Goal: Task Accomplishment & Management: Use online tool/utility

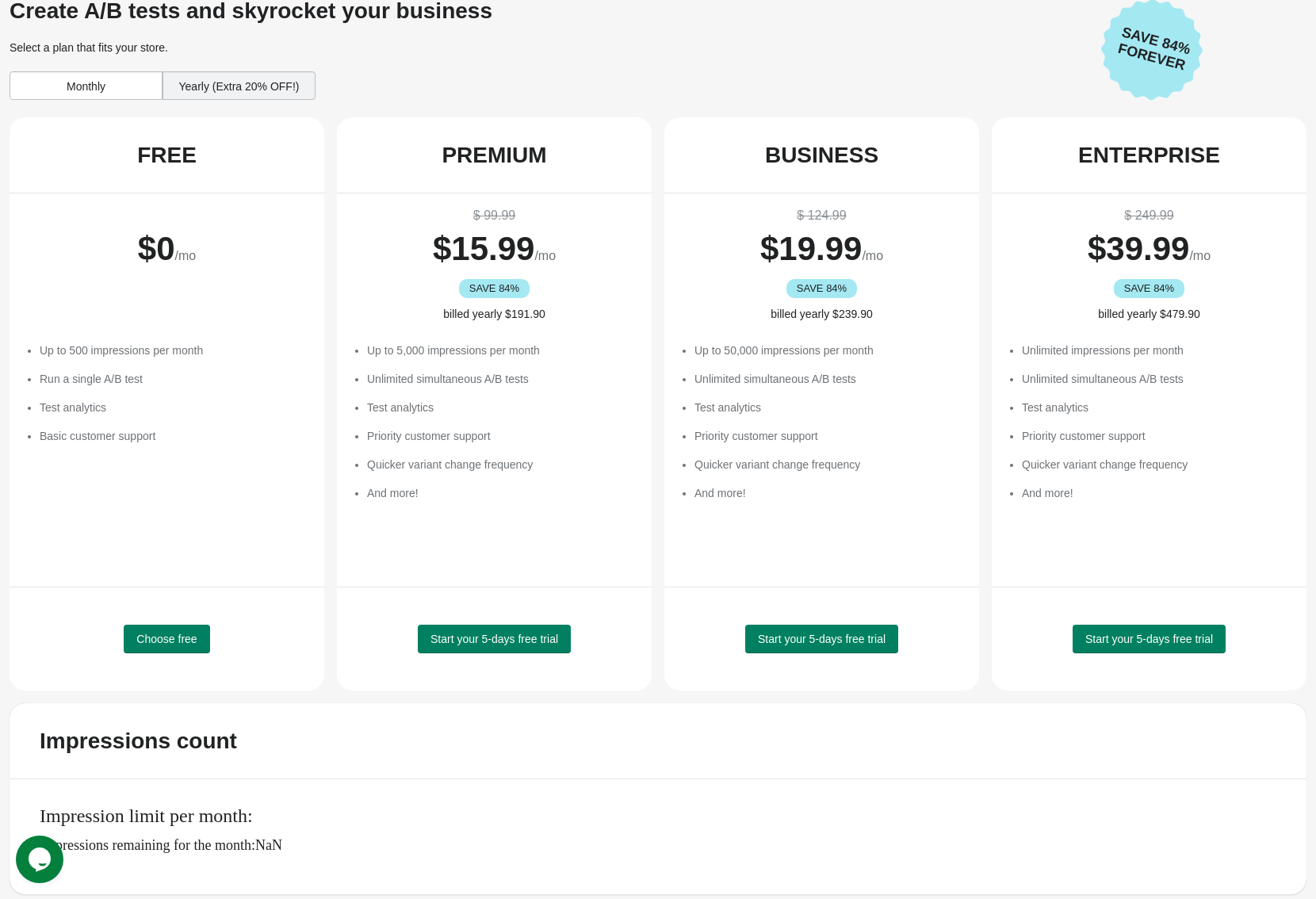
scroll to position [16, 0]
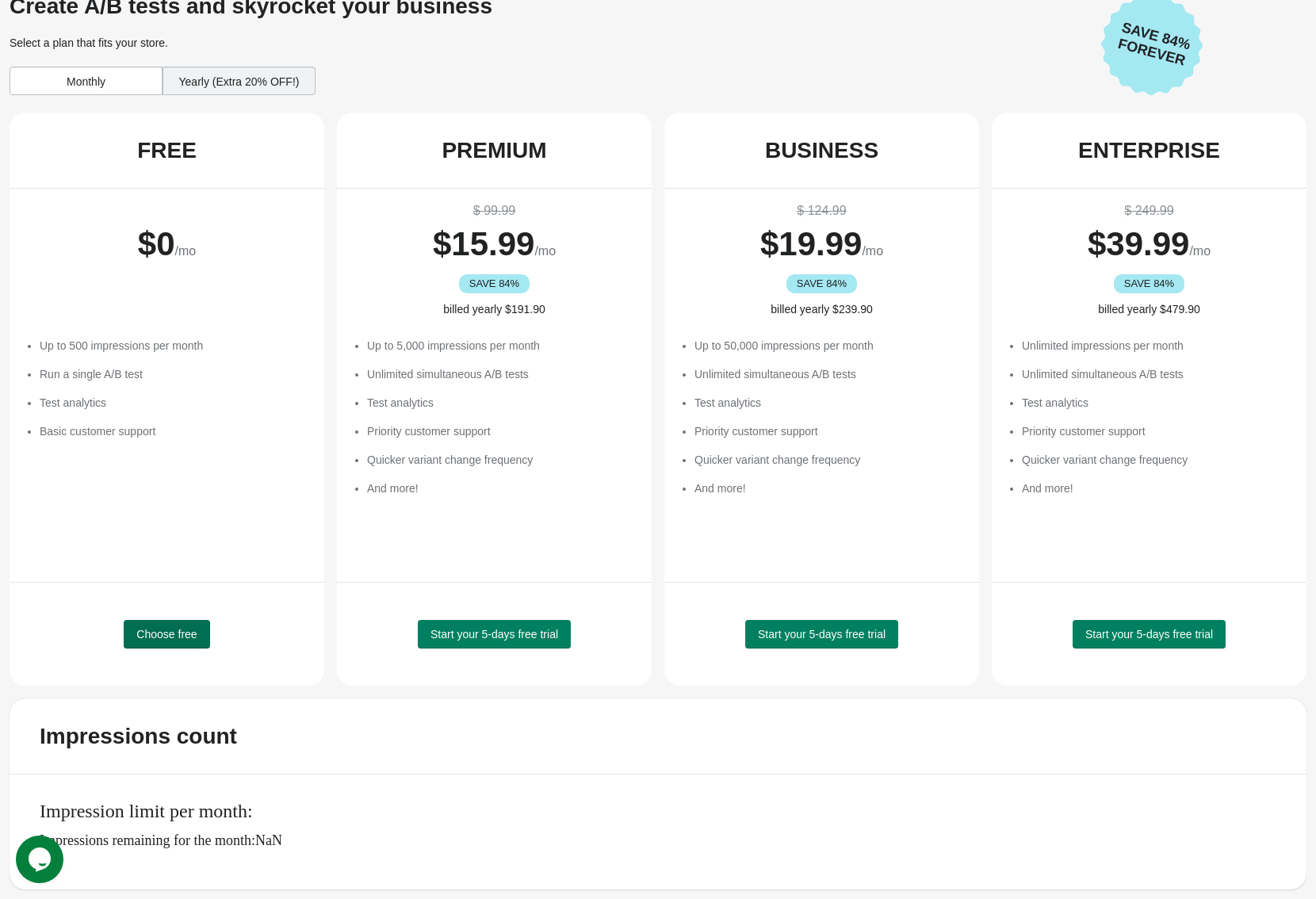
click at [157, 634] on span "Choose free" at bounding box center [166, 634] width 60 height 13
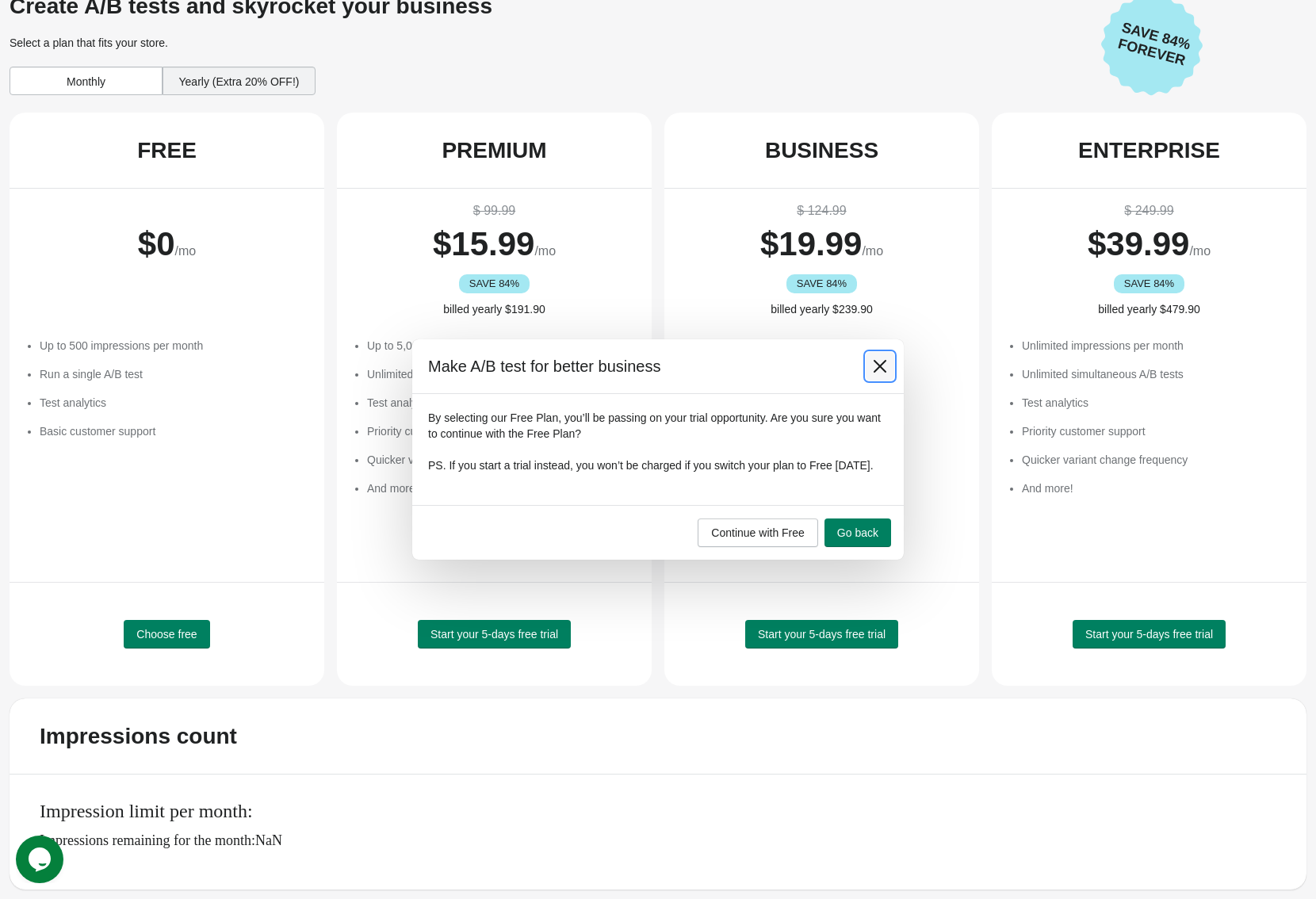
click at [878, 363] on icon at bounding box center [880, 366] width 16 height 16
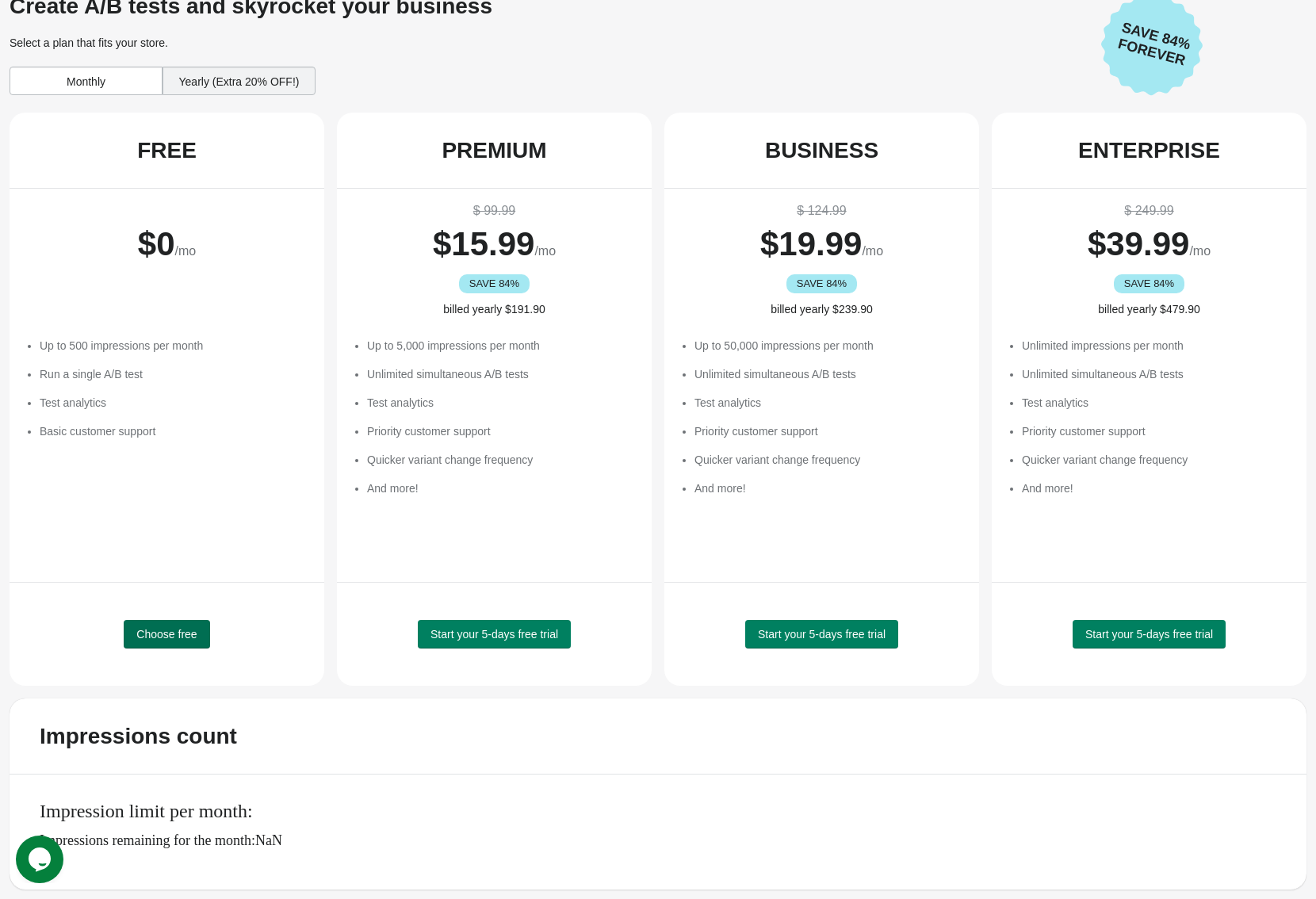
click at [151, 629] on span "Choose free" at bounding box center [166, 634] width 60 height 13
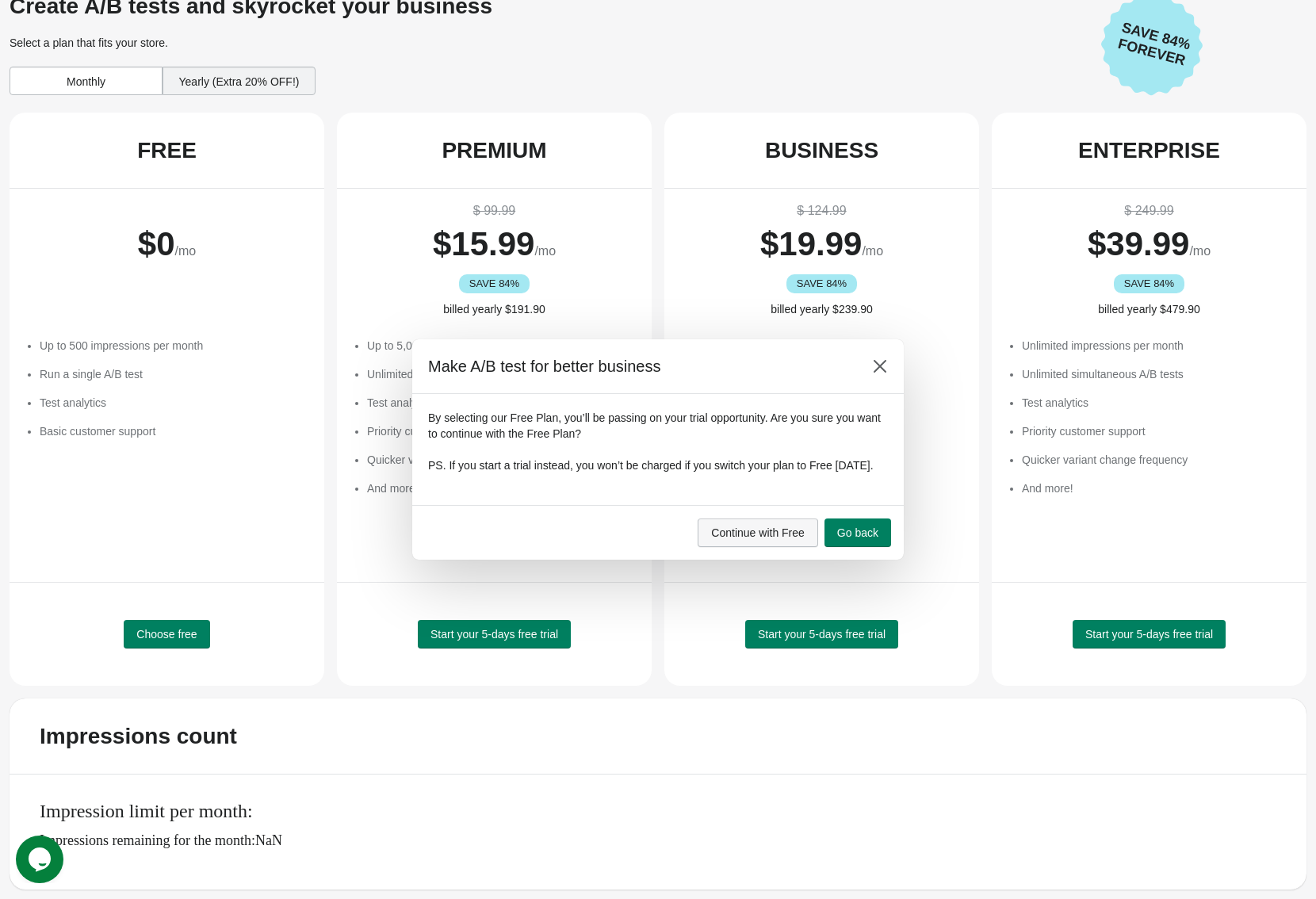
click at [789, 547] on button "Continue with Free" at bounding box center [758, 532] width 121 height 29
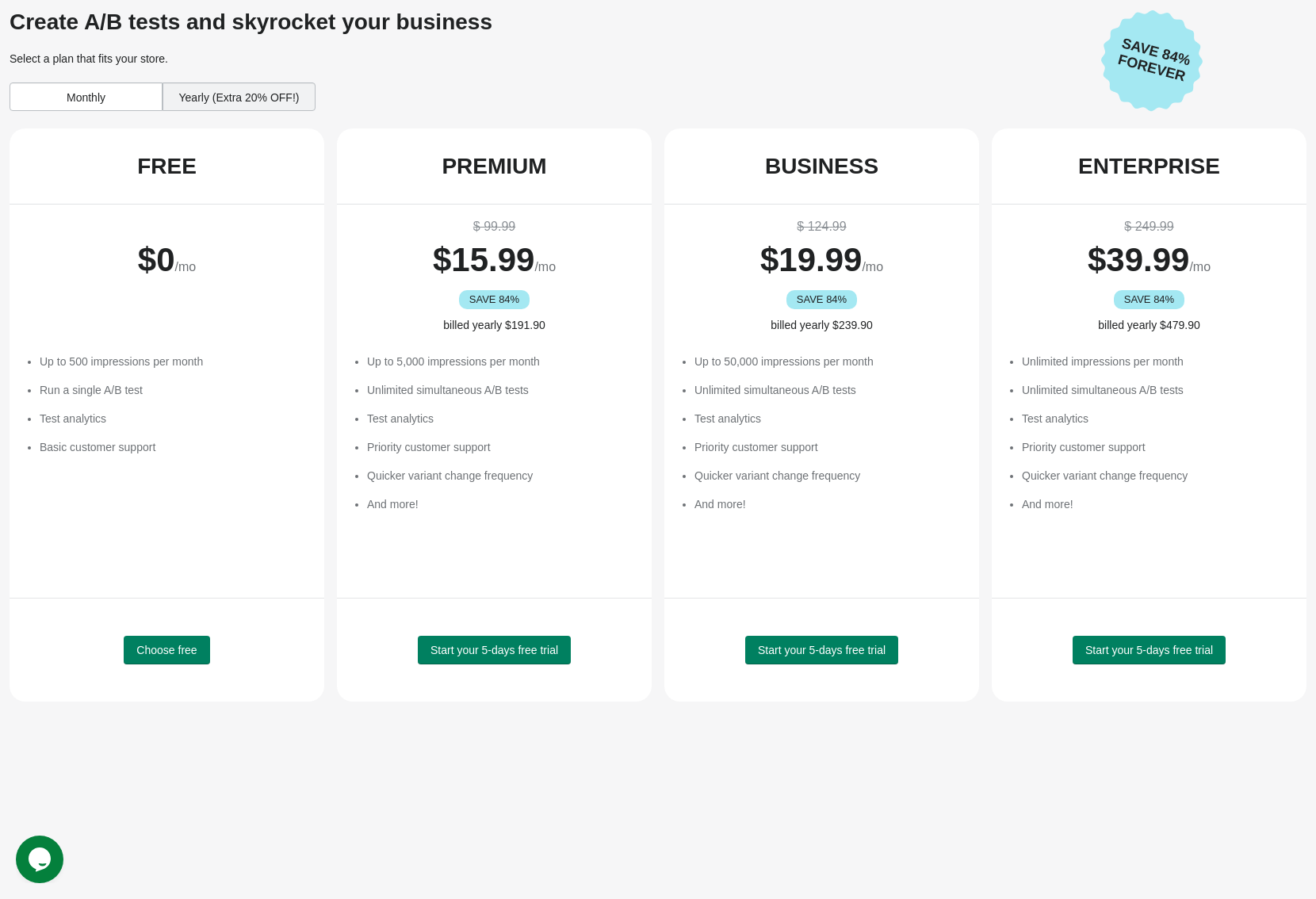
scroll to position [0, 0]
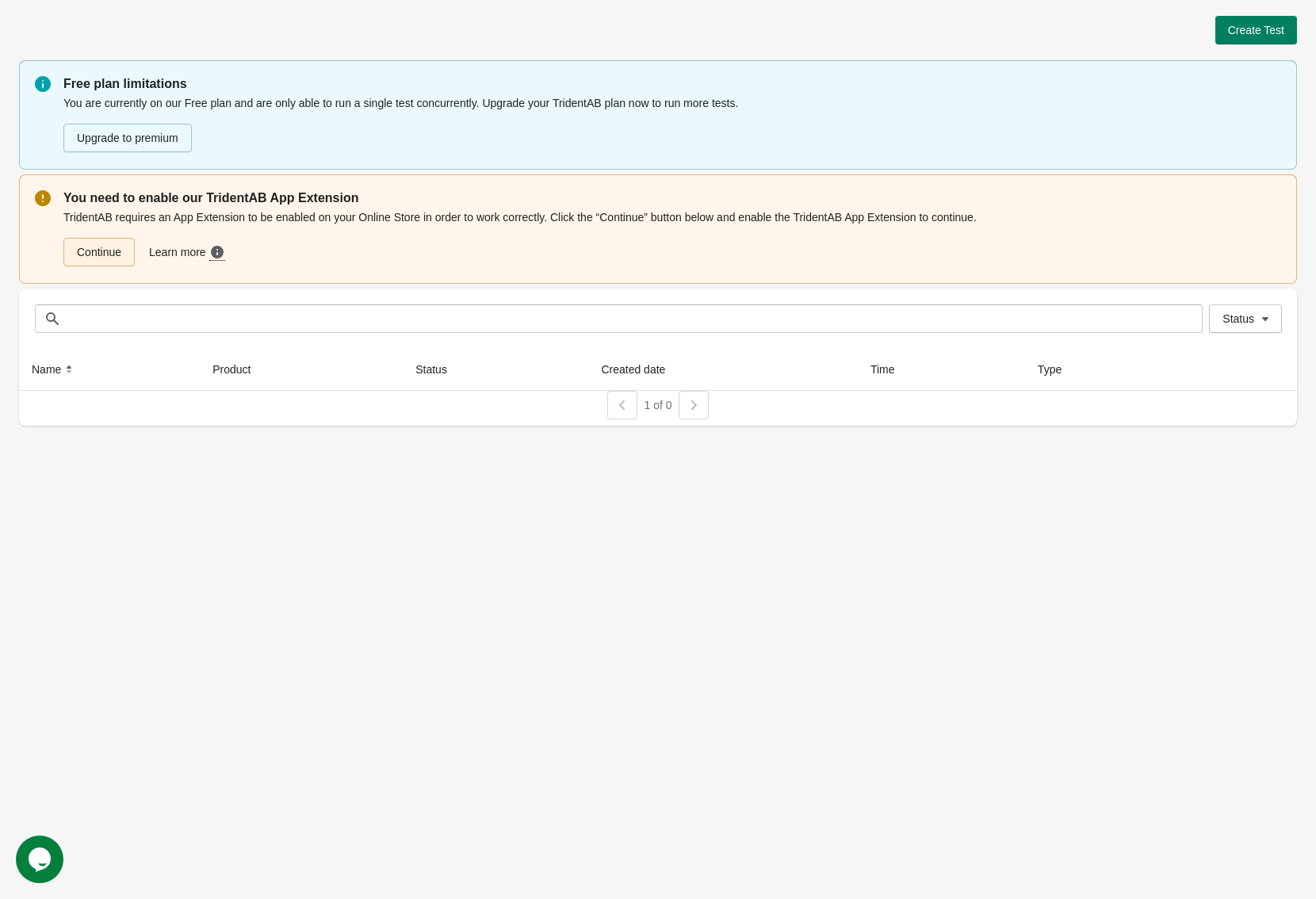
click at [117, 252] on link "Continue" at bounding box center [100, 253] width 71 height 29
click at [1287, 34] on button "Create Test" at bounding box center [1256, 31] width 82 height 29
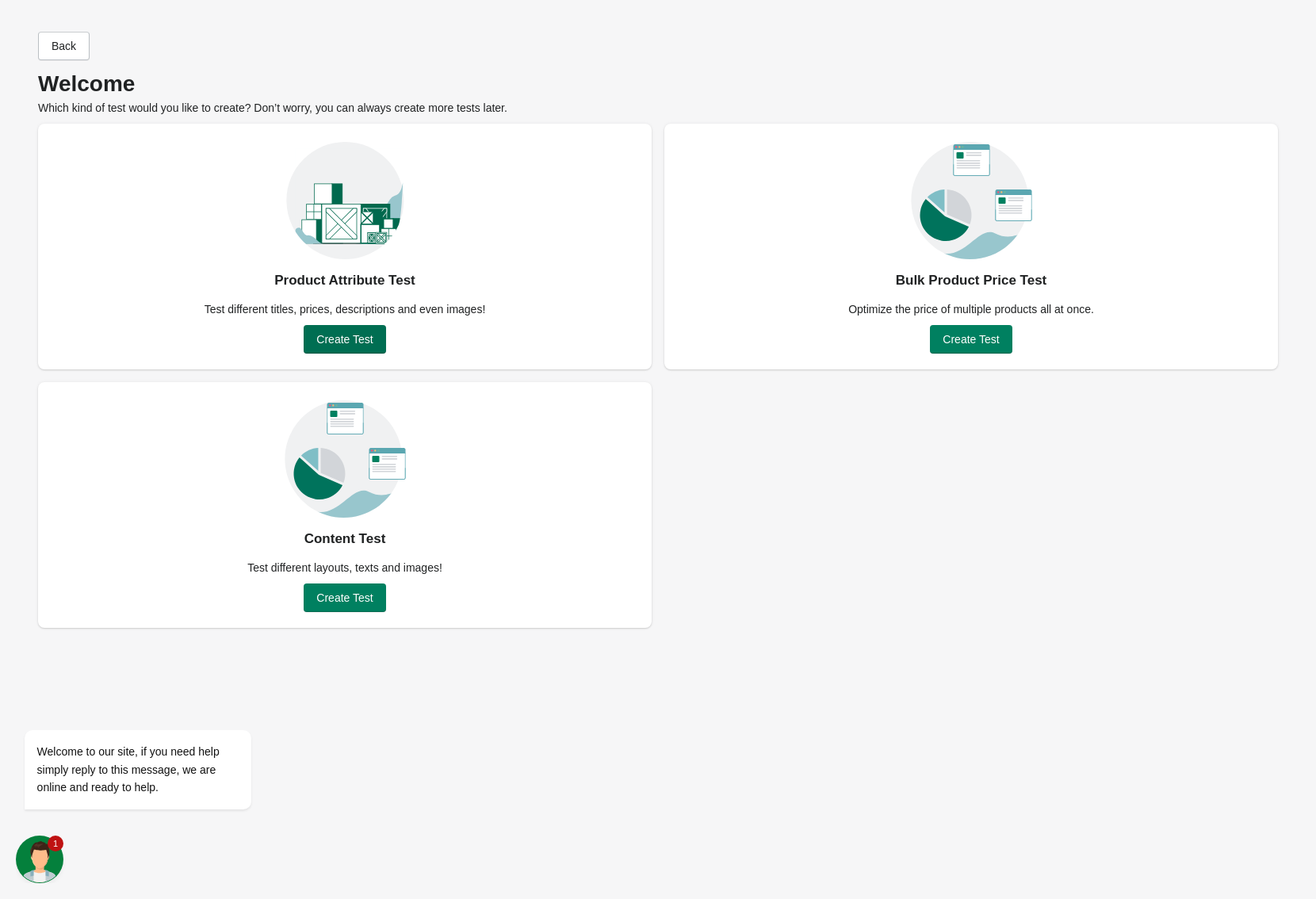
click at [339, 335] on span "Create Test" at bounding box center [345, 339] width 56 height 13
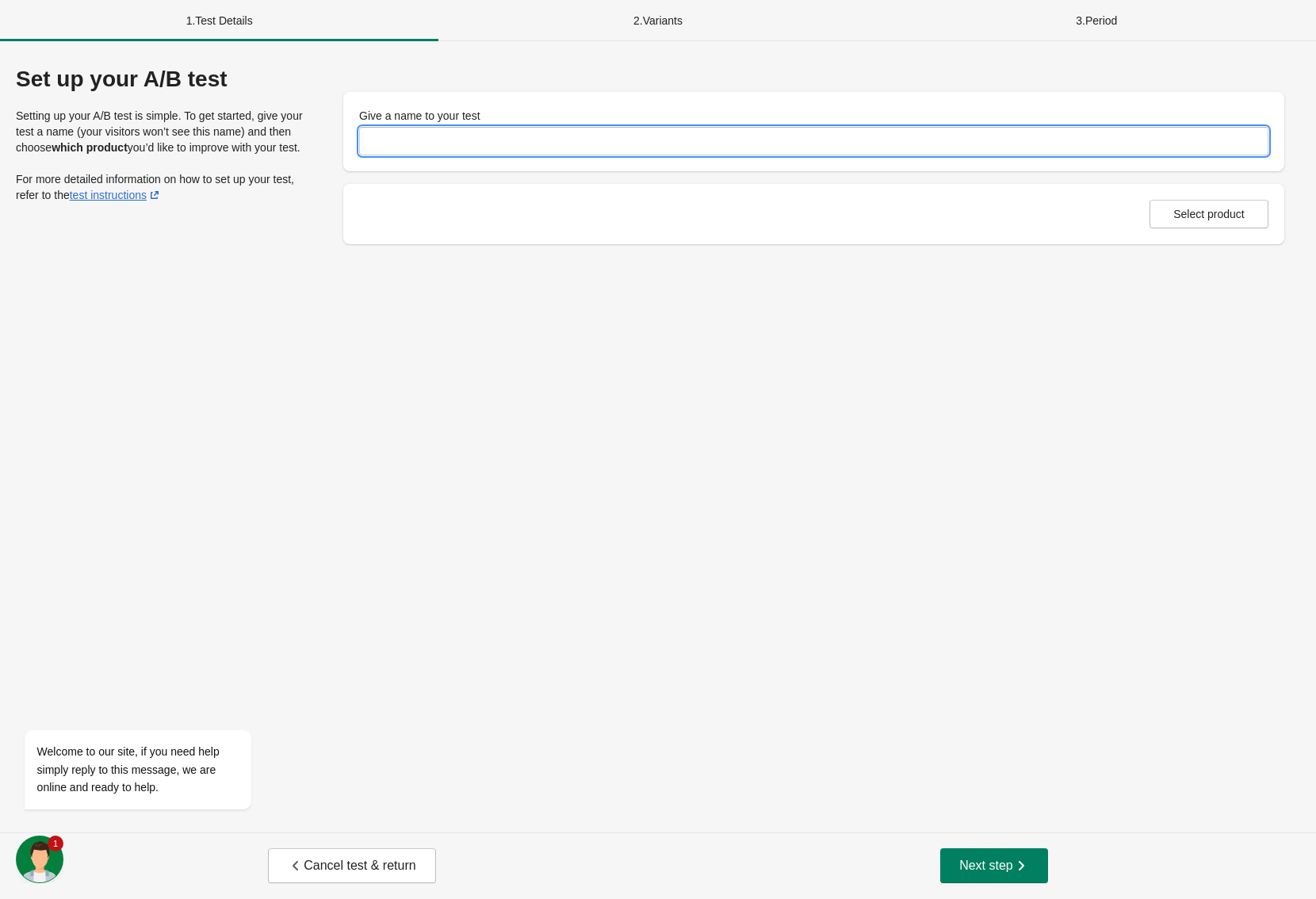
click at [566, 148] on input "Give a name to your test" at bounding box center [813, 141] width 909 height 29
type input "***"
click at [1219, 213] on span "Select product" at bounding box center [1209, 213] width 71 height 13
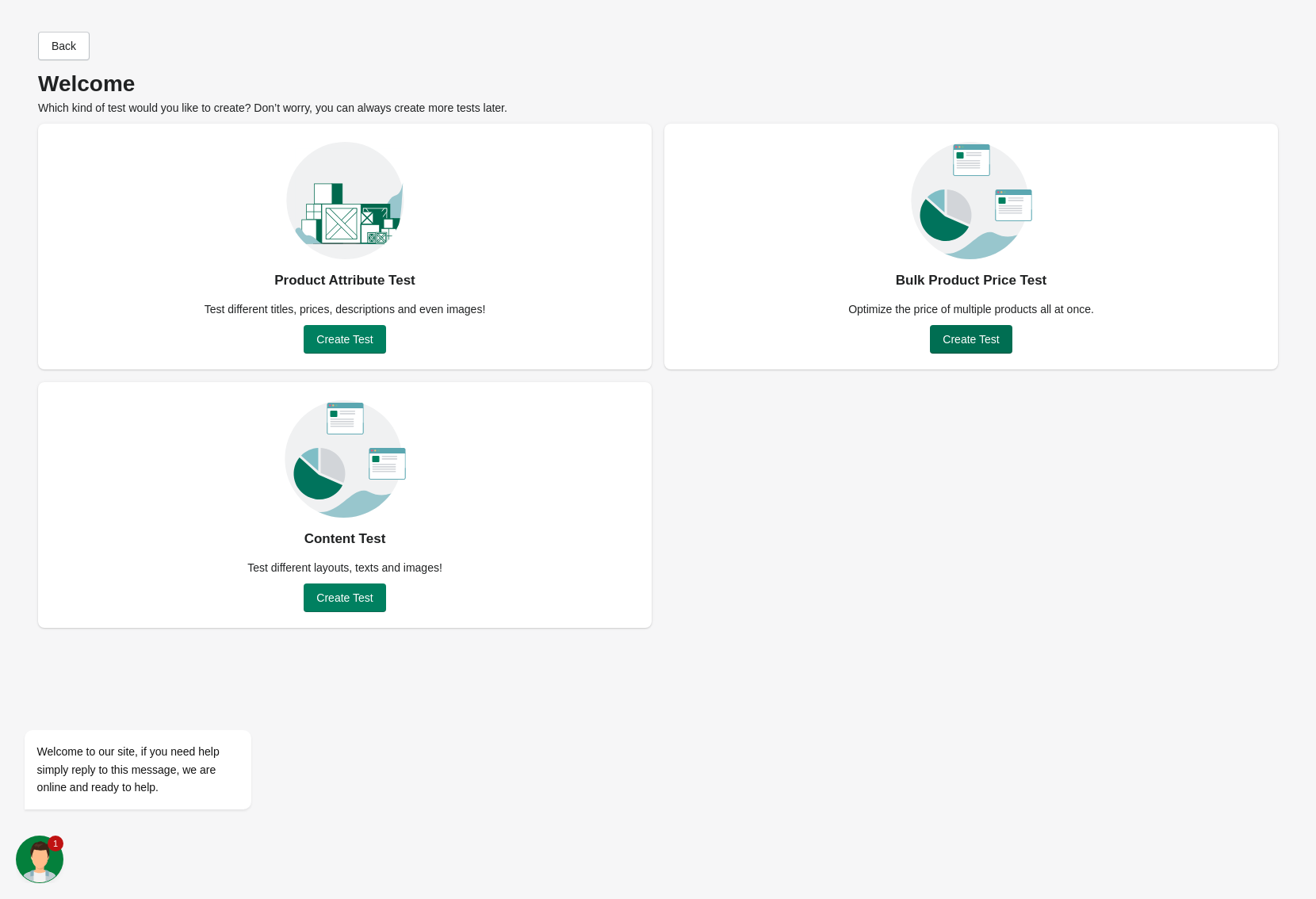
click at [971, 330] on button "Create Test" at bounding box center [971, 339] width 82 height 29
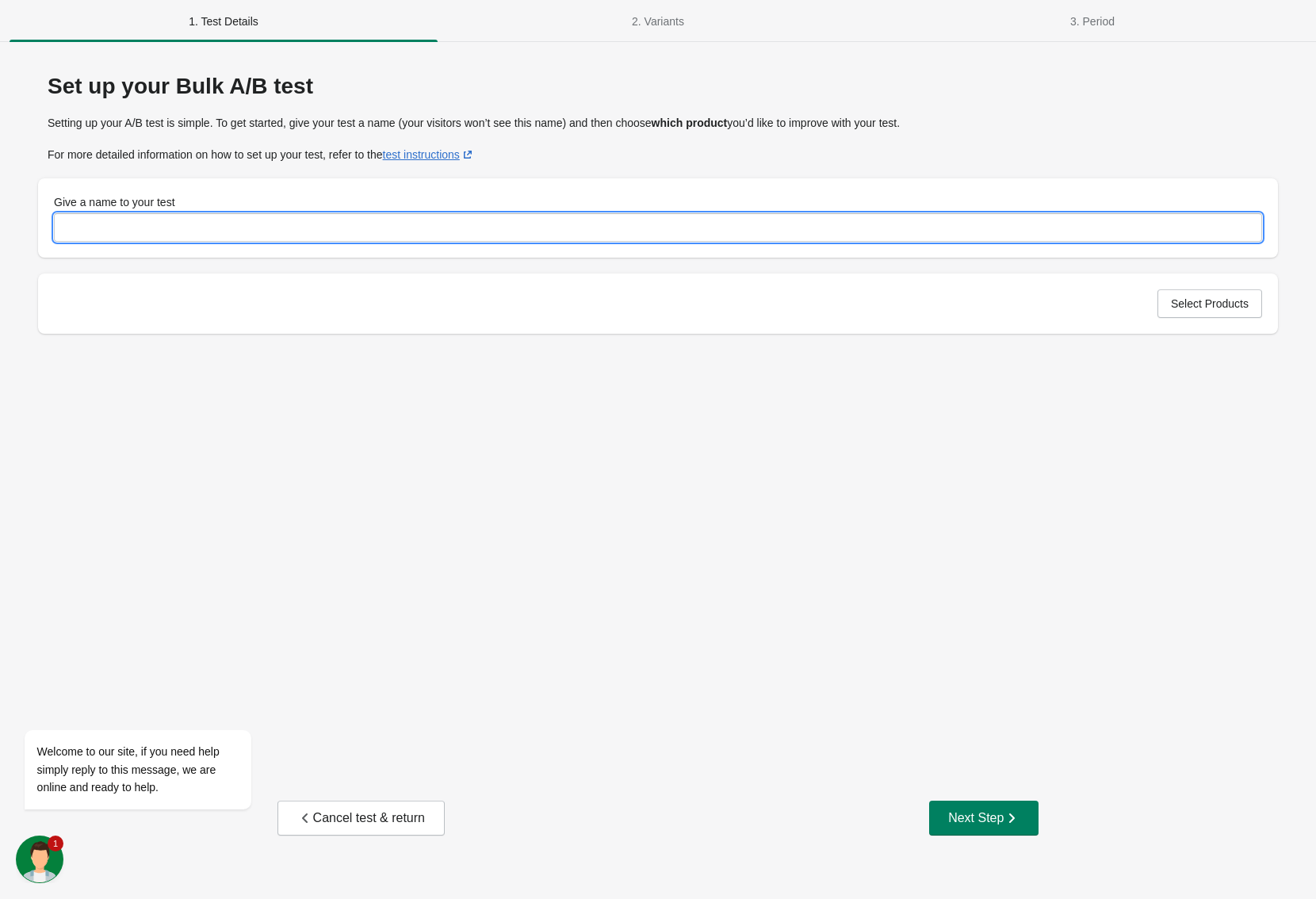
click at [344, 241] on input "Give a name to your test" at bounding box center [658, 228] width 1208 height 29
type input "***"
click at [1171, 304] on span "Select Products" at bounding box center [1209, 303] width 77 height 13
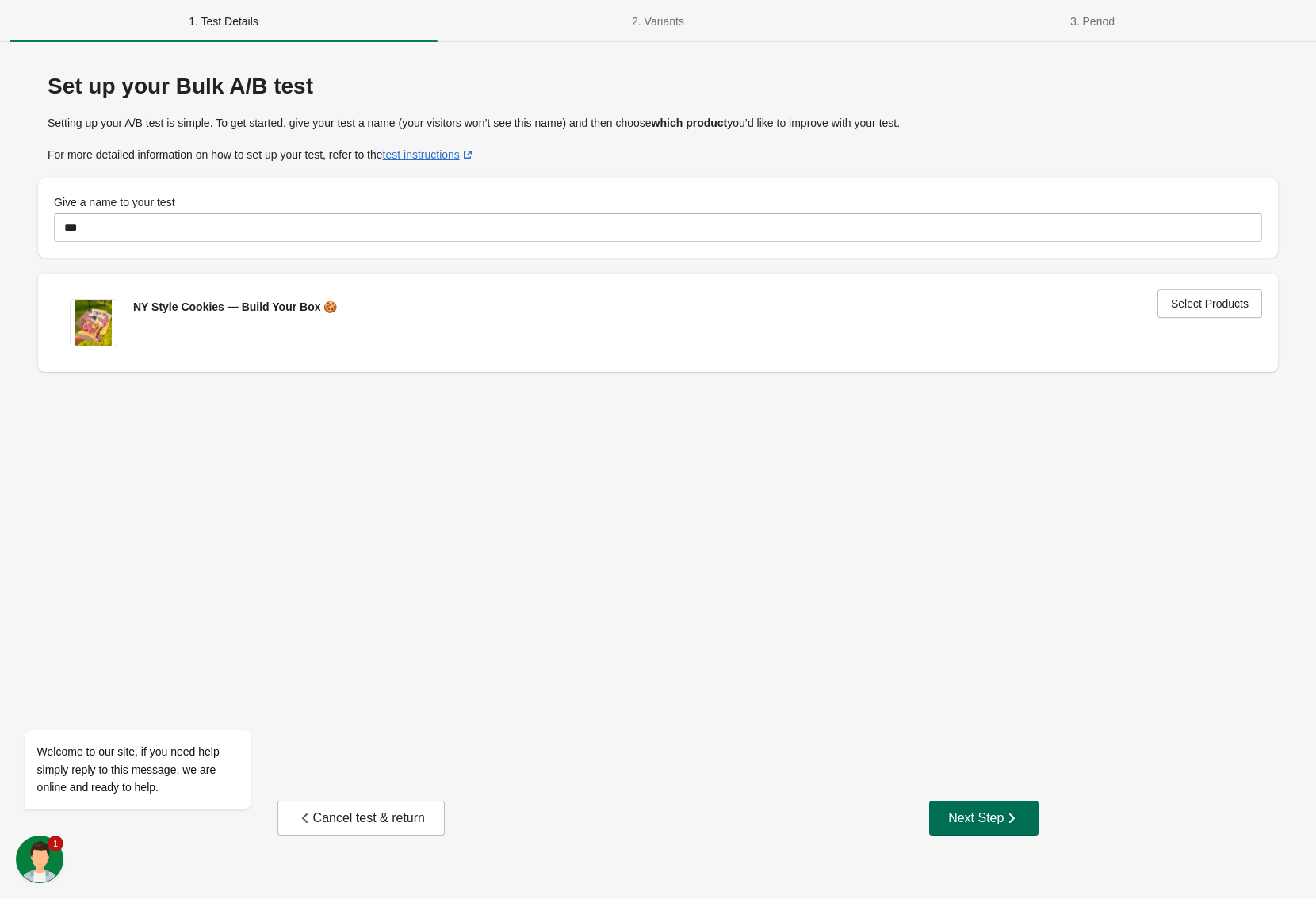
click at [996, 821] on div "Next Step" at bounding box center [983, 817] width 71 height 16
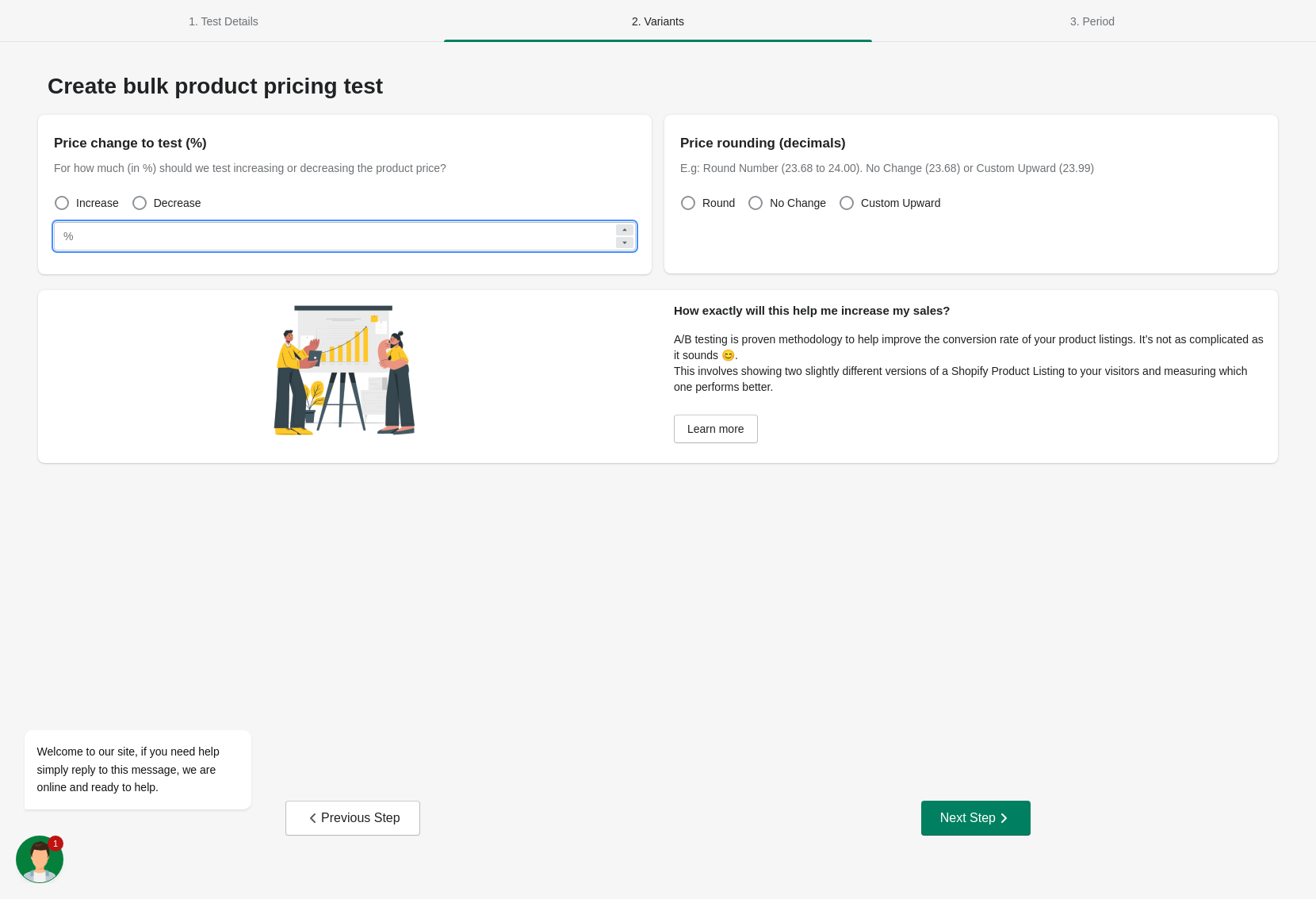
click at [529, 242] on input "**" at bounding box center [346, 236] width 534 height 29
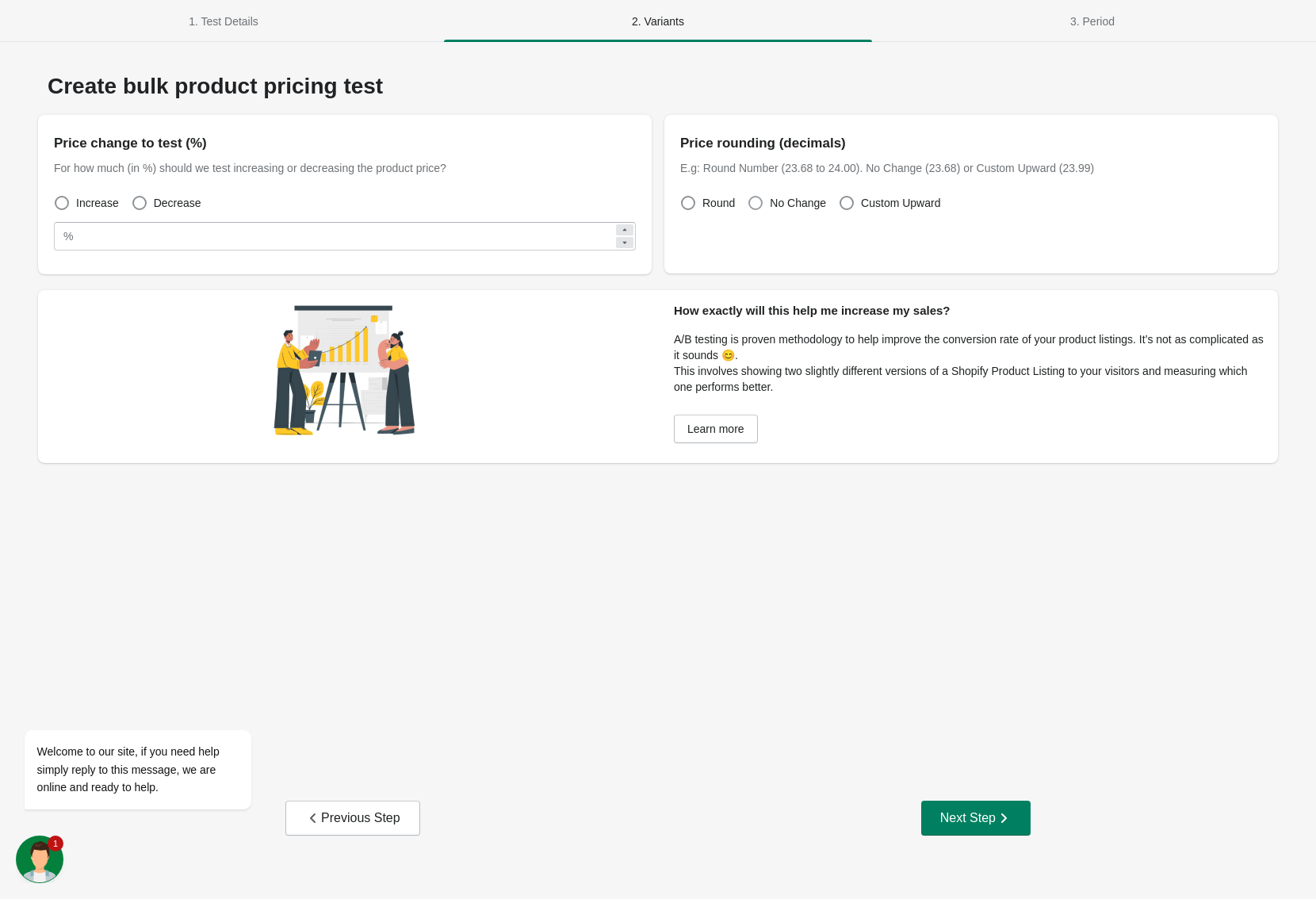
click at [765, 209] on label "No Change" at bounding box center [787, 203] width 78 height 22
click at [852, 200] on span at bounding box center [846, 202] width 14 height 14
click at [782, 201] on span "No Change" at bounding box center [798, 202] width 56 height 16
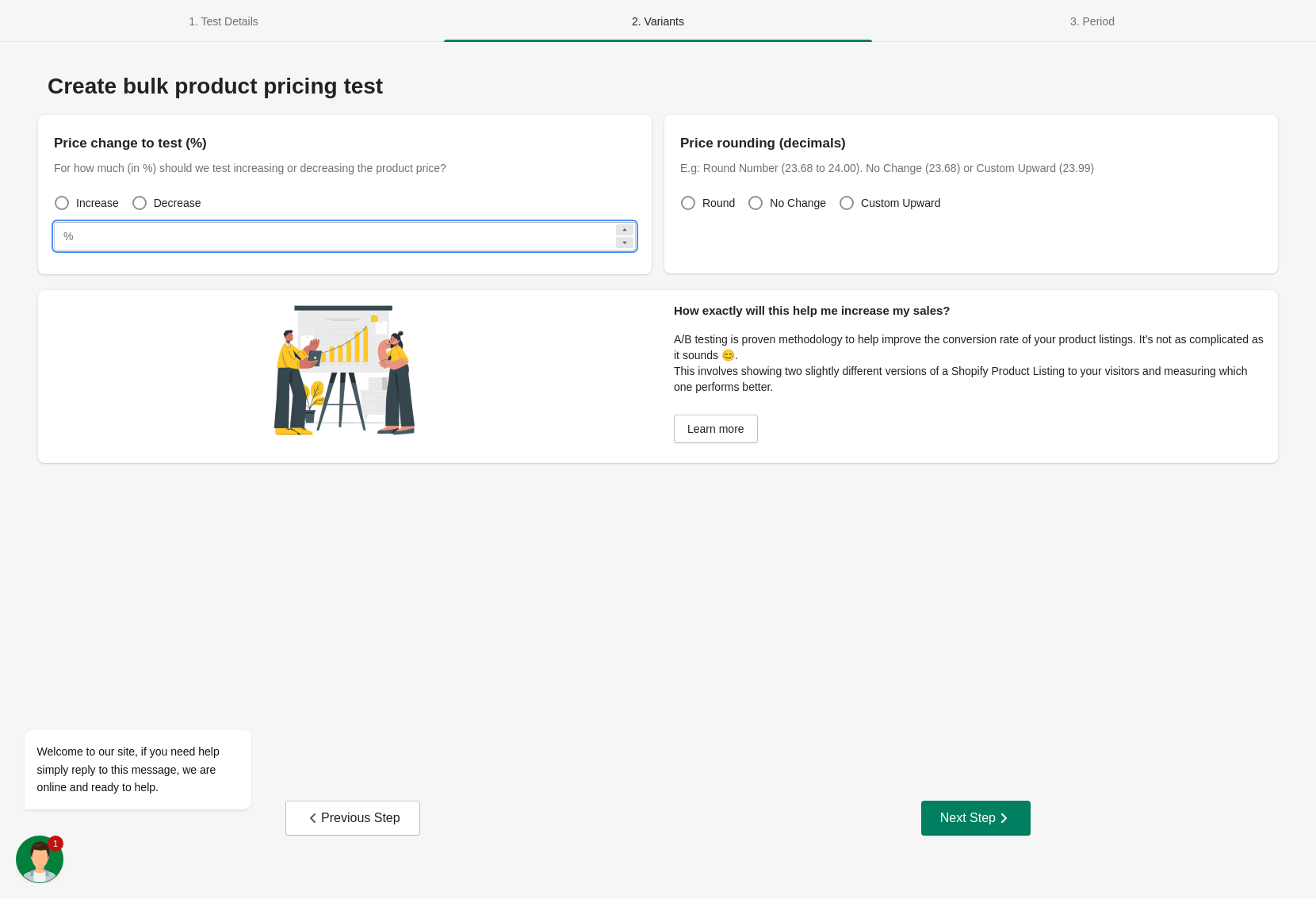
click at [336, 246] on input "**" at bounding box center [346, 236] width 534 height 29
type input "*"
type input "**"
click at [800, 802] on div "Previous Step Next Step" at bounding box center [658, 817] width 1246 height 35
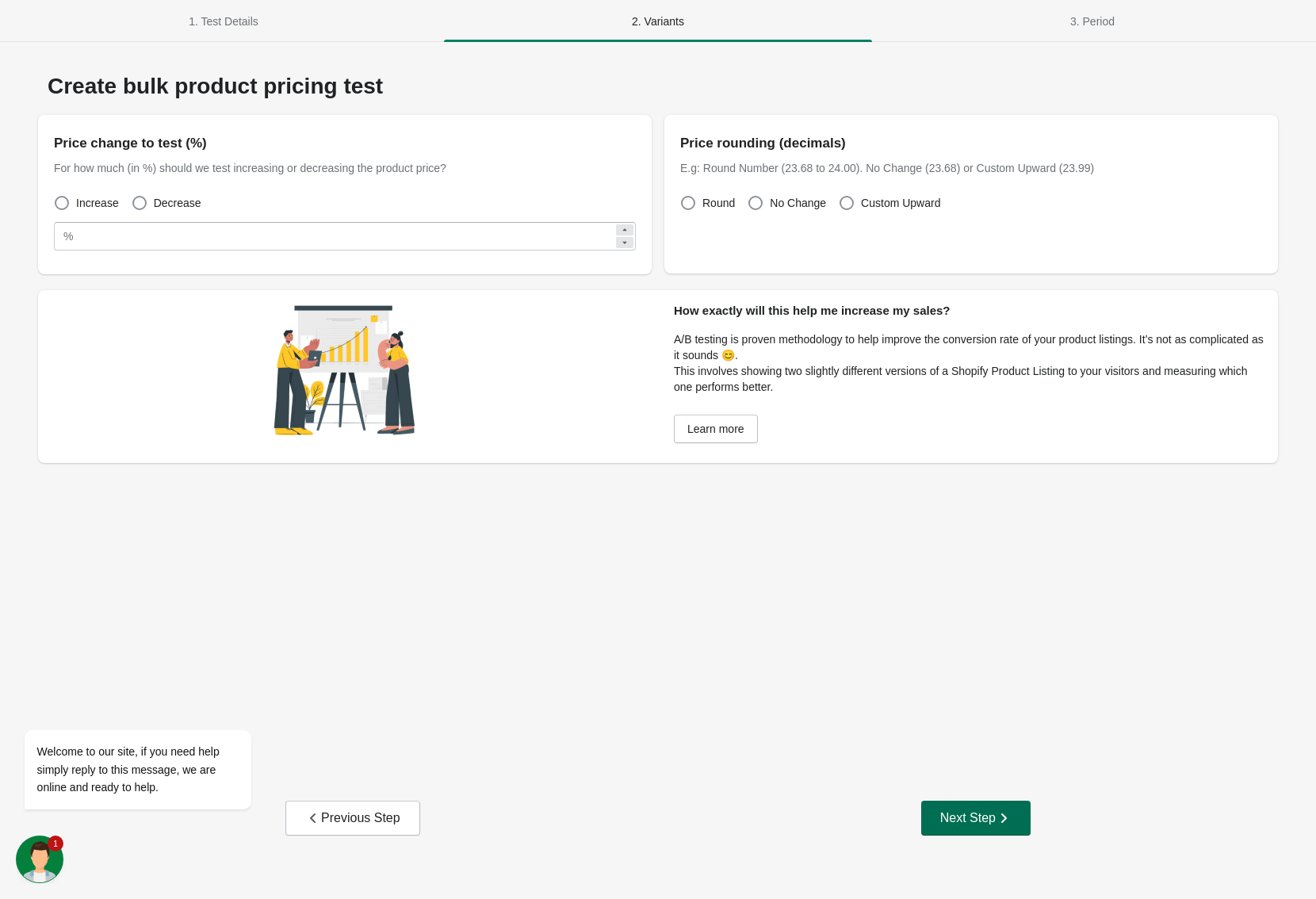
click at [931, 802] on button "Next Step" at bounding box center [976, 817] width 110 height 35
